Goal: Browse casually: Explore the website without a specific task or goal

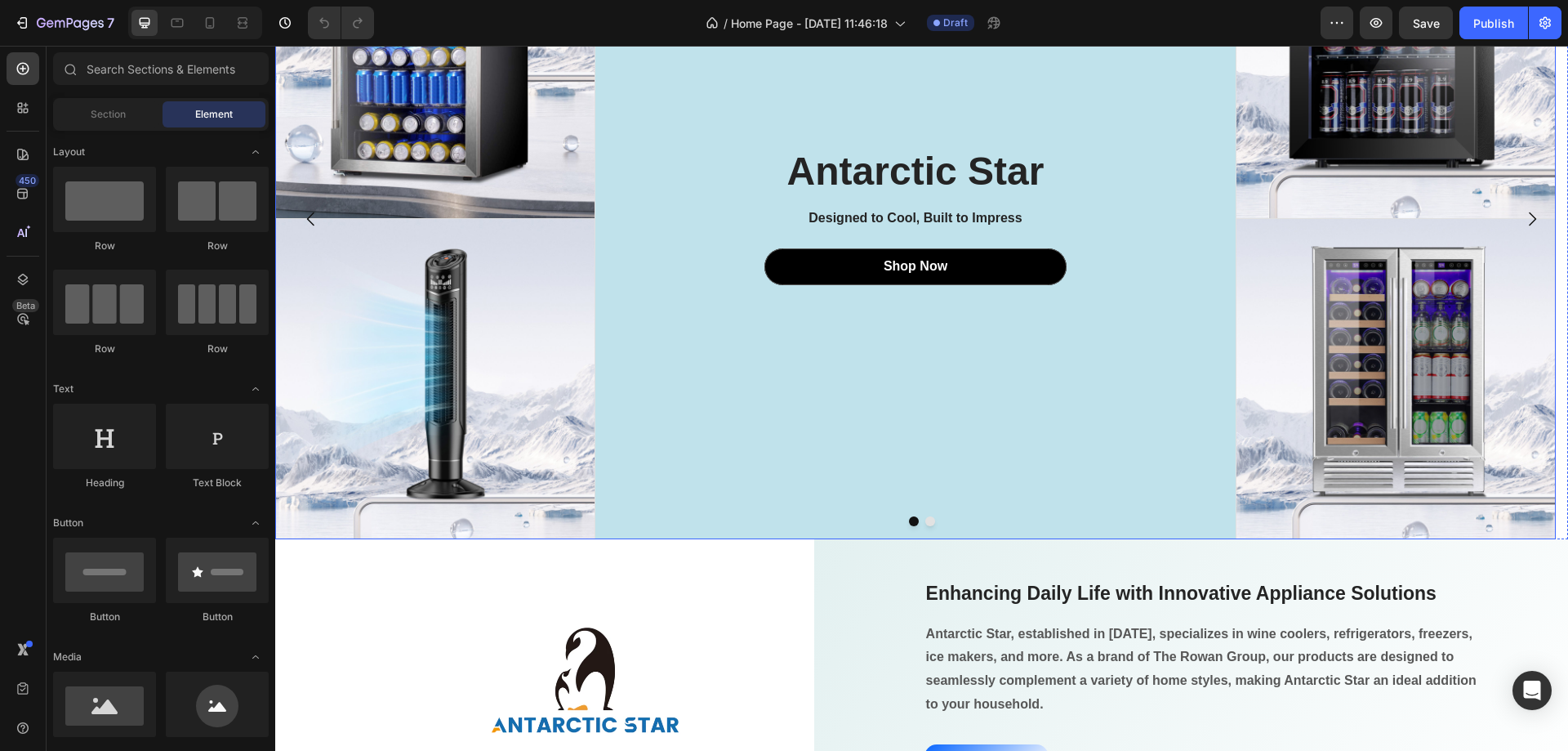
scroll to position [409, 0]
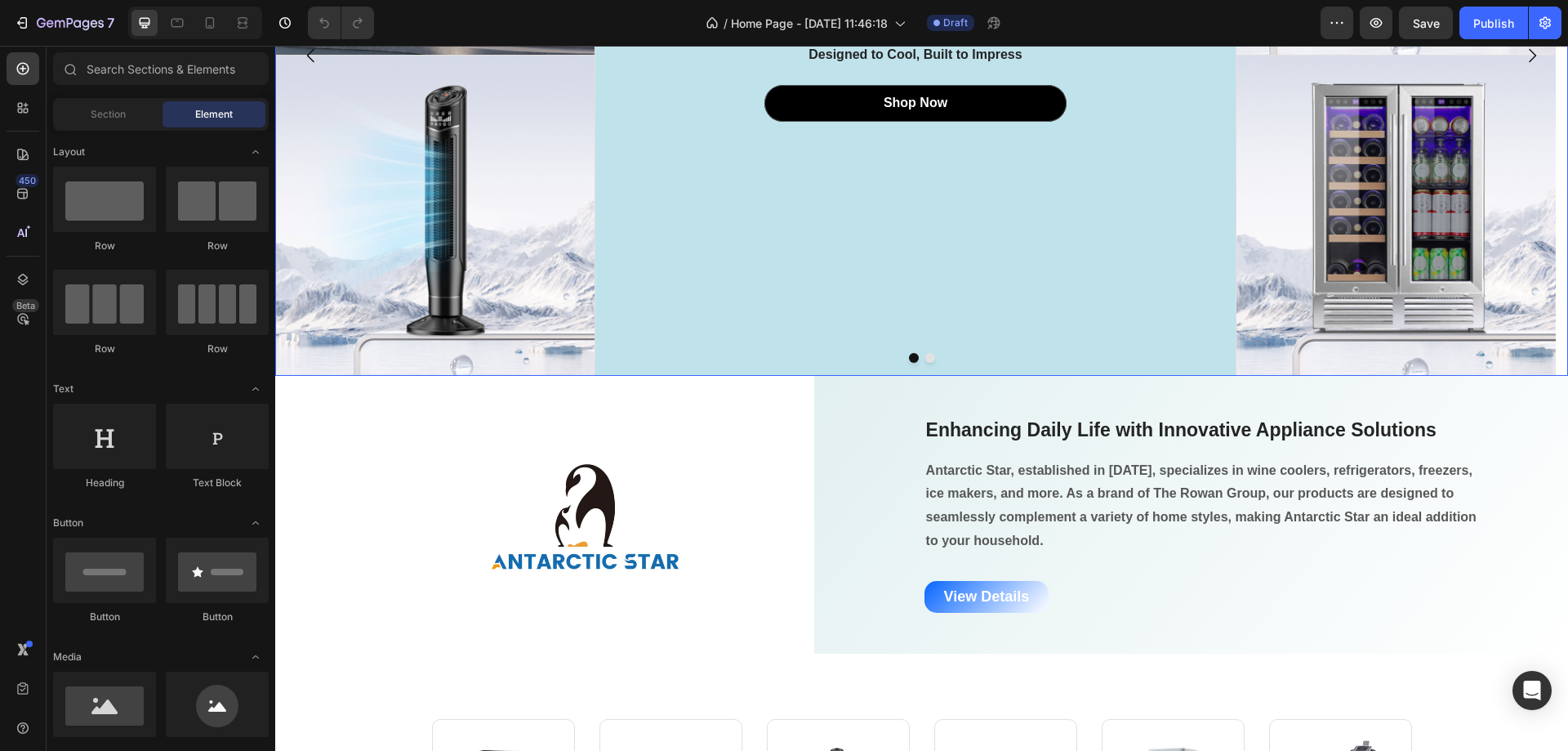
click at [925, 356] on button "Dot" at bounding box center [930, 358] width 10 height 10
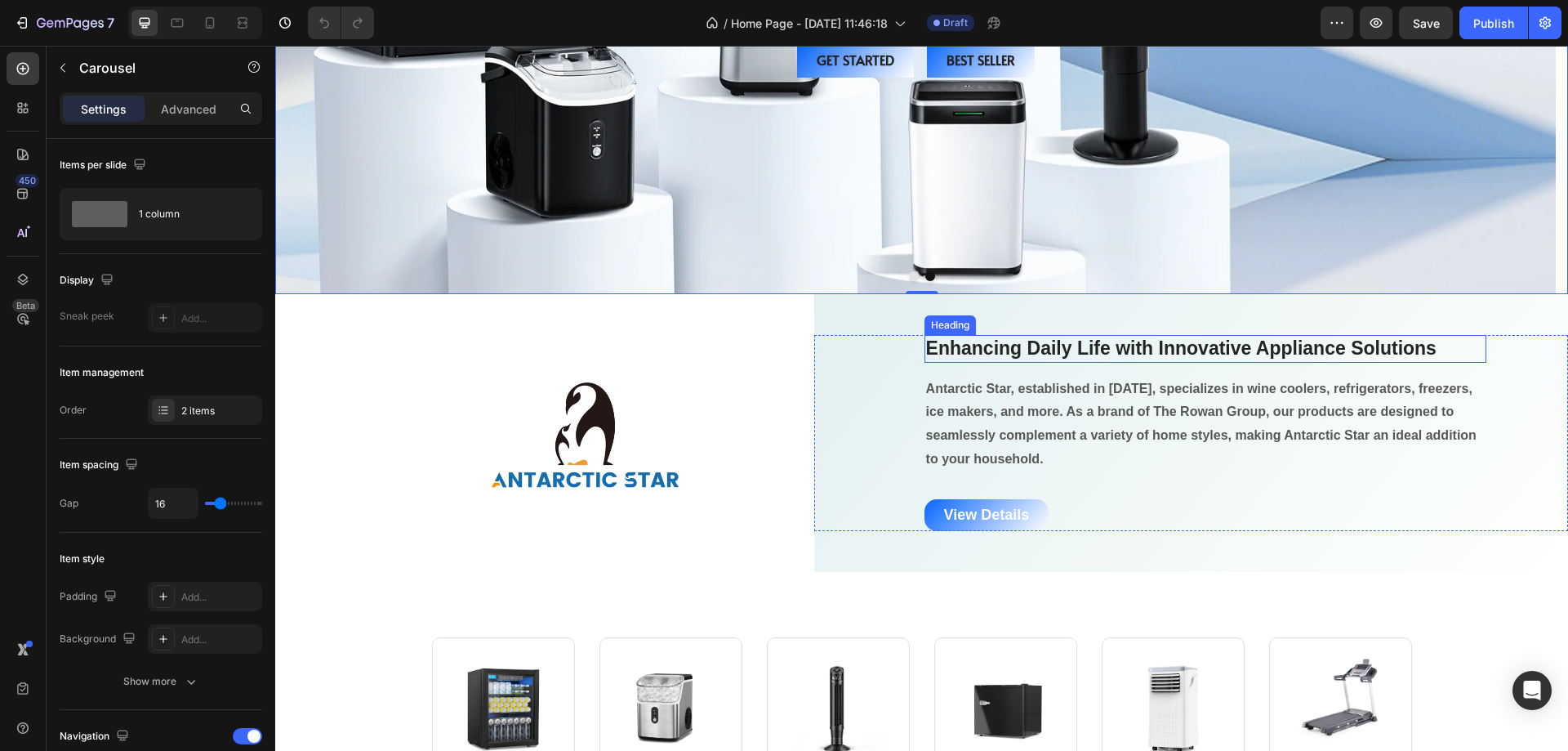
scroll to position [572, 0]
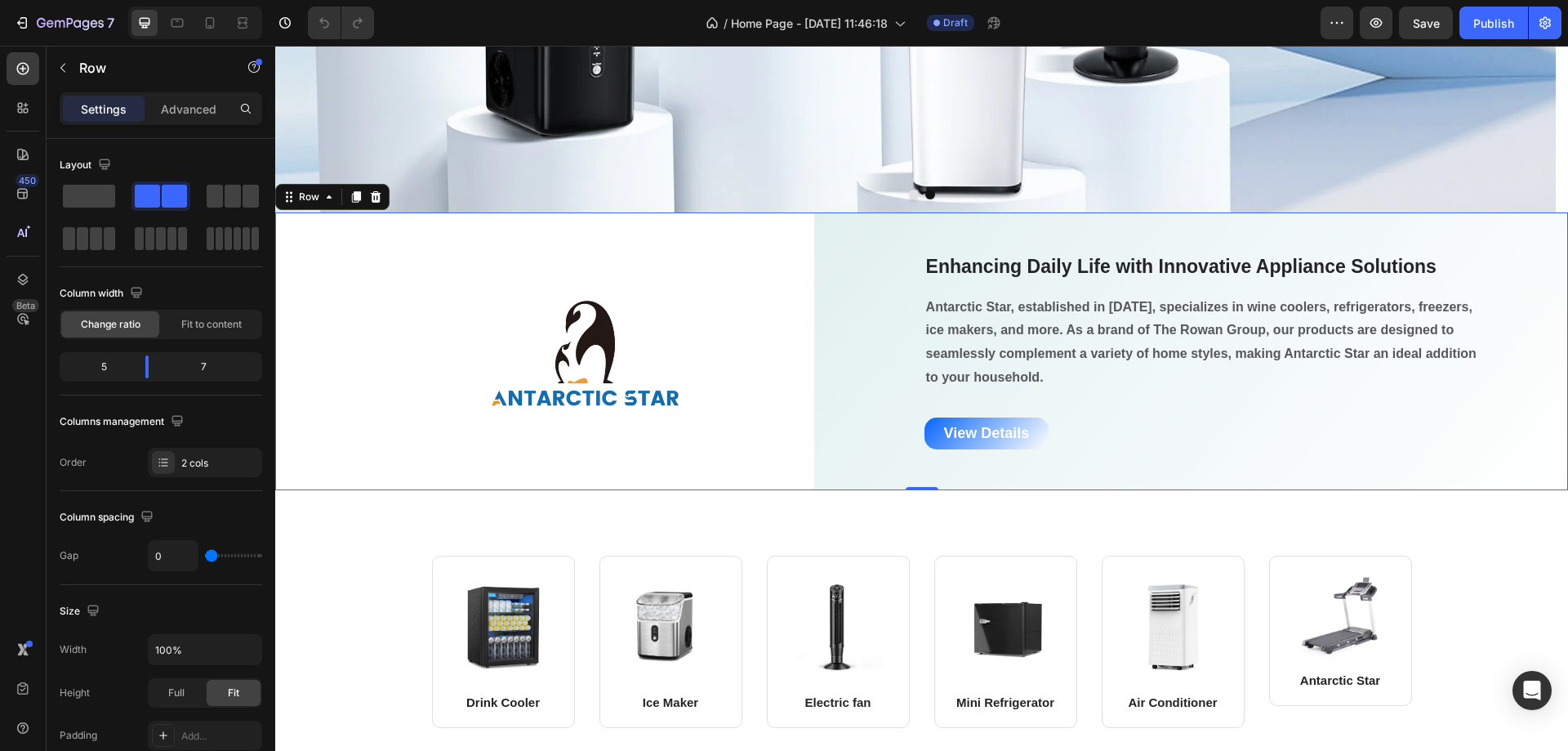
click at [814, 485] on div "Enhancing Daily Life with Innovative Appliance Solutions Heading Antarctic Star…" at bounding box center [1191, 350] width 754 height 277
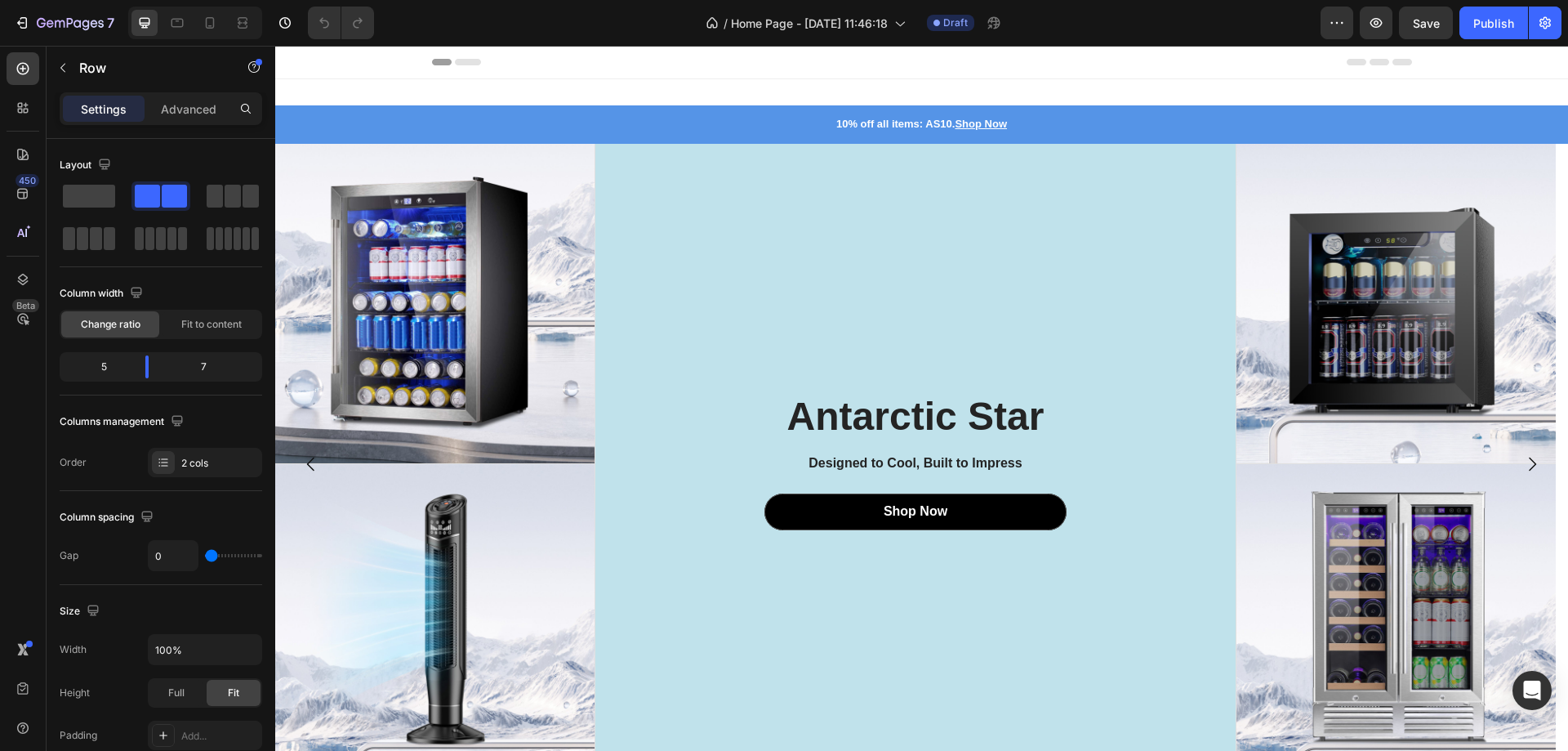
scroll to position [245, 0]
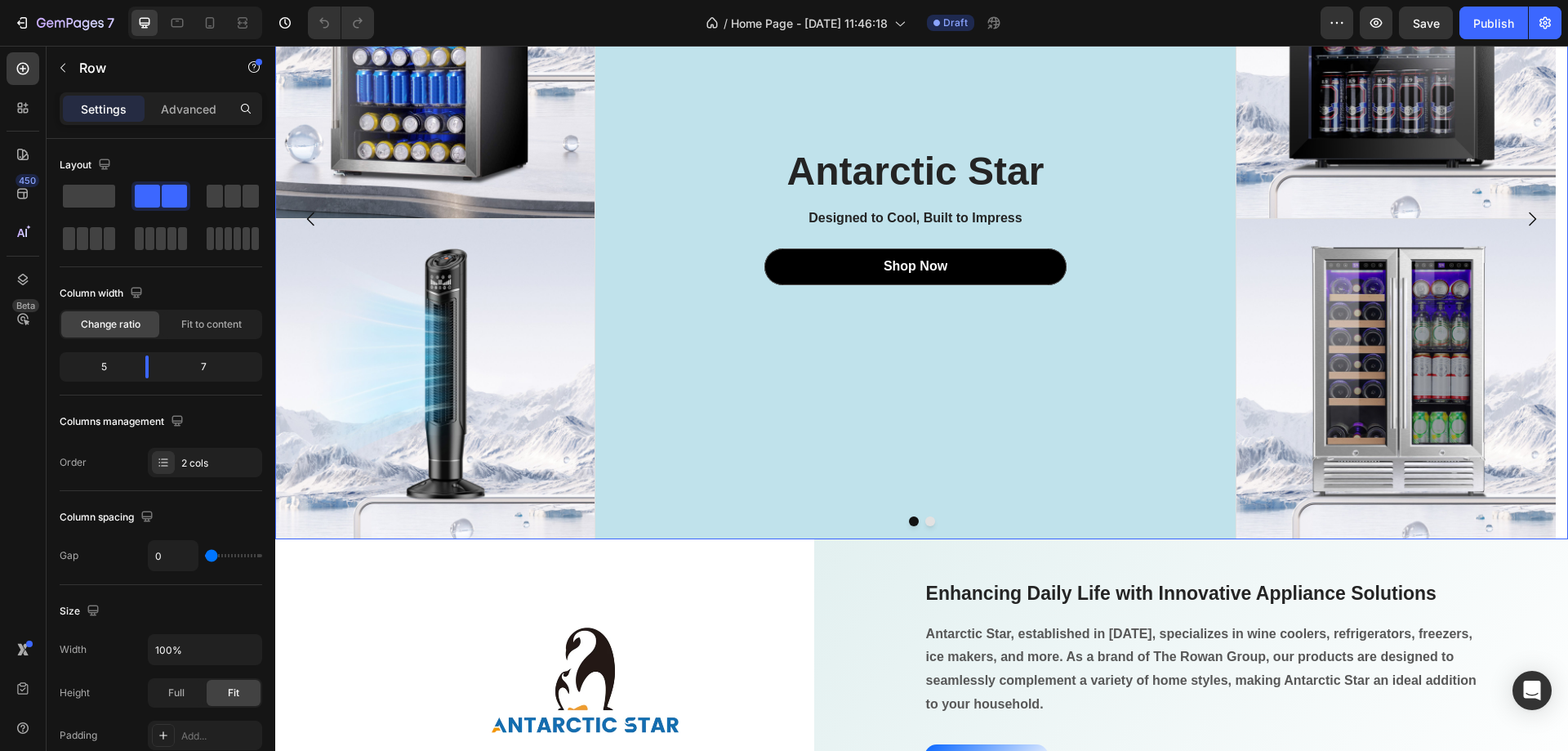
click at [925, 520] on button "Dot" at bounding box center [930, 522] width 10 height 10
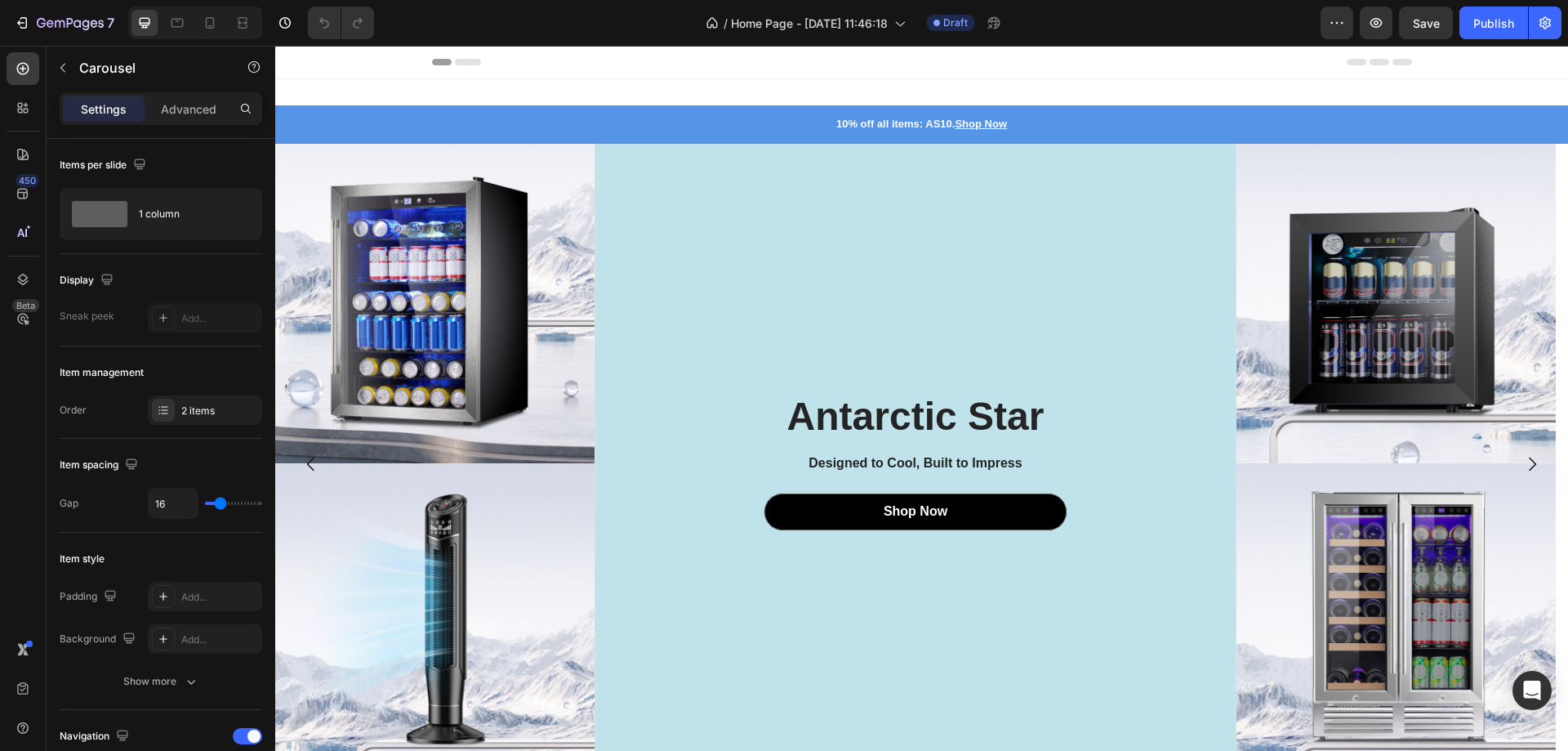
scroll to position [164, 0]
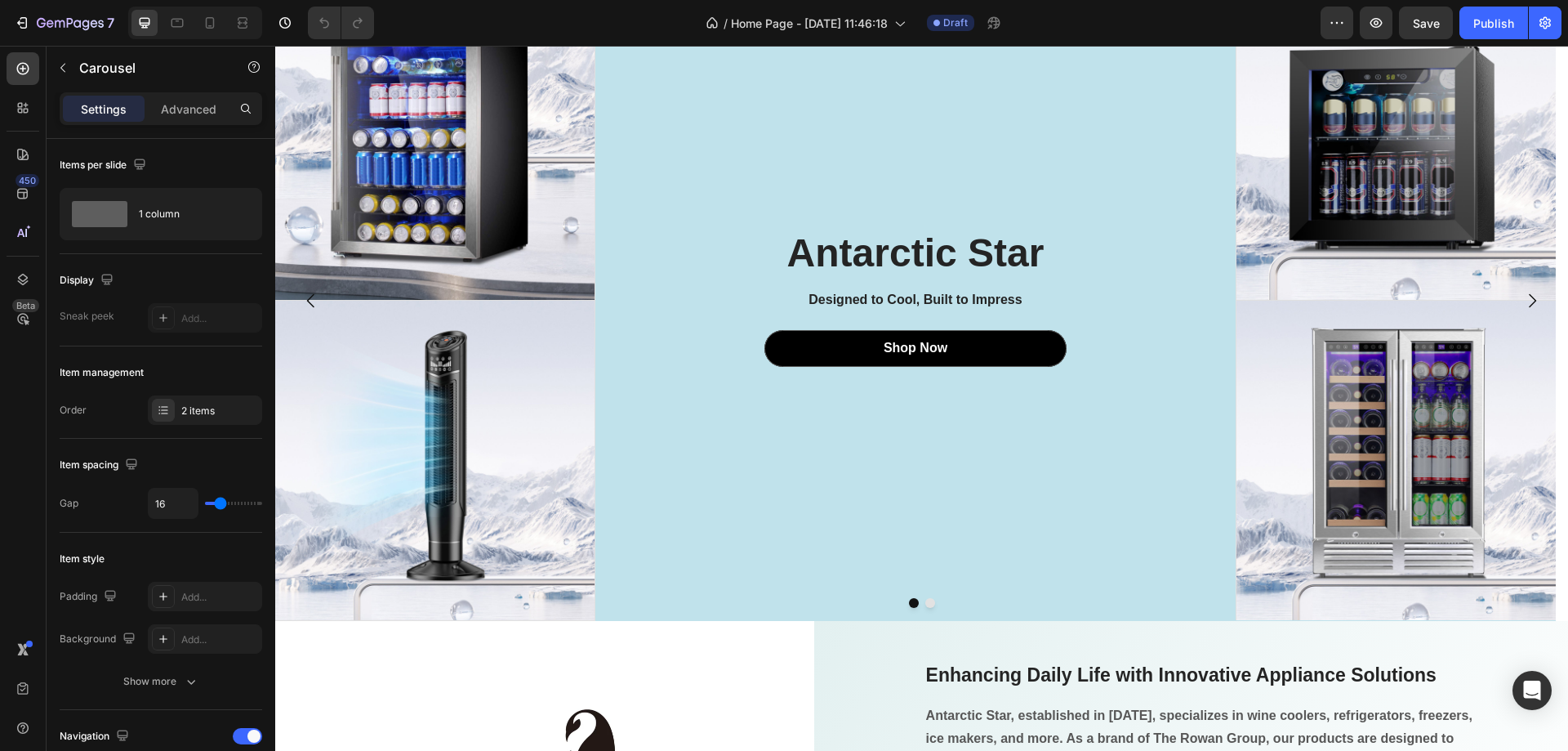
click at [925, 602] on button "Dot" at bounding box center [930, 603] width 10 height 10
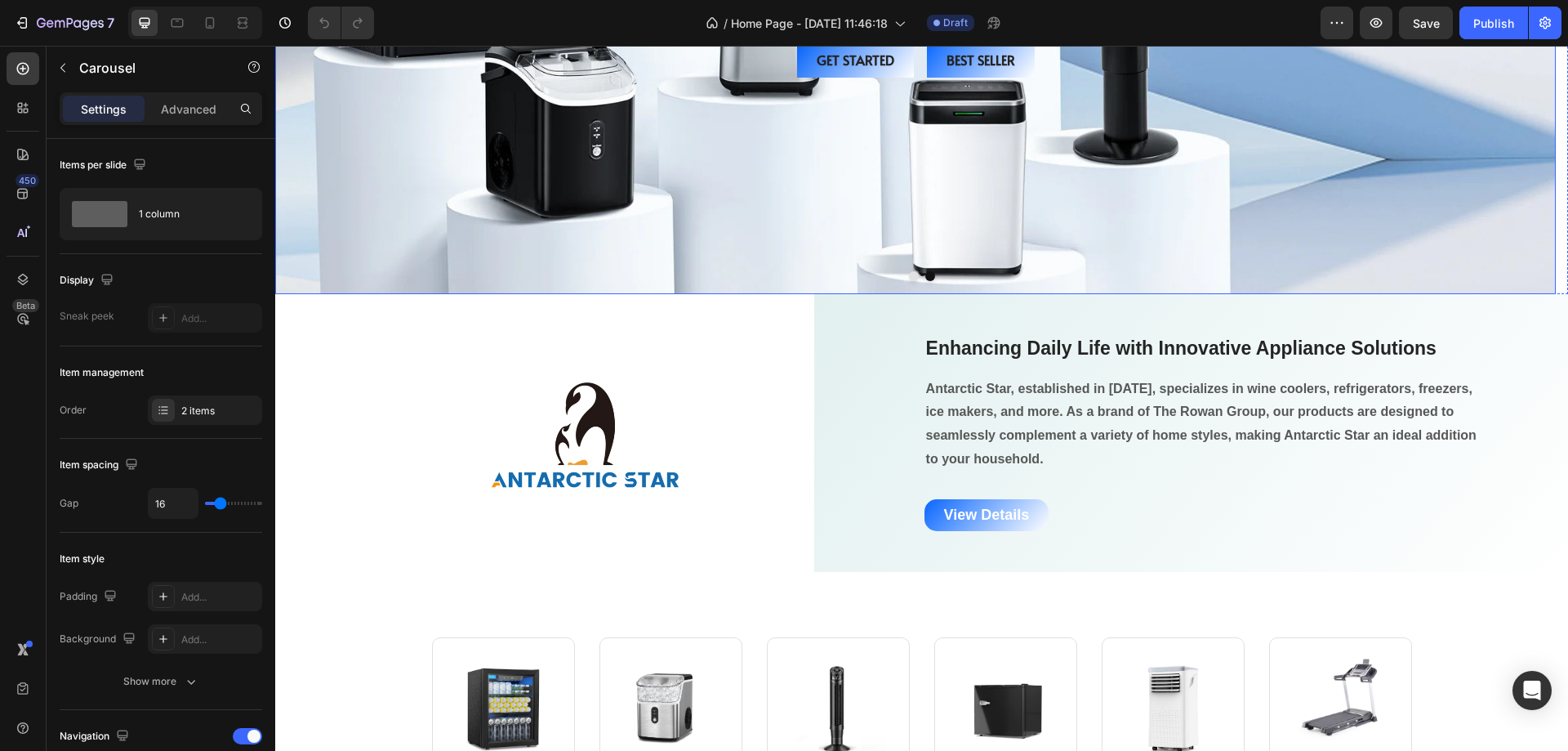
scroll to position [0, 0]
